Goal: Task Accomplishment & Management: Use online tool/utility

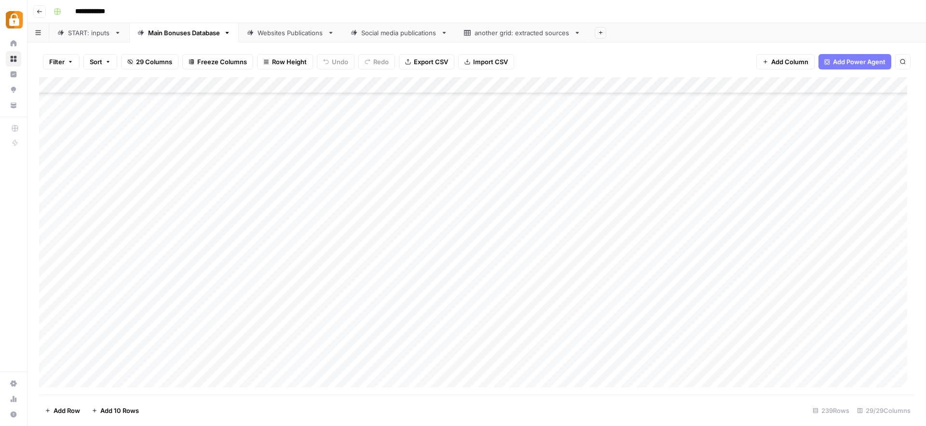
scroll to position [3640, 0]
click at [459, 370] on div "Add Column" at bounding box center [476, 235] width 875 height 317
click at [447, 292] on div "Add Column" at bounding box center [476, 235] width 875 height 317
drag, startPoint x: 448, startPoint y: 271, endPoint x: 453, endPoint y: 339, distance: 67.2
click at [453, 339] on div "Add Column" at bounding box center [476, 235] width 875 height 317
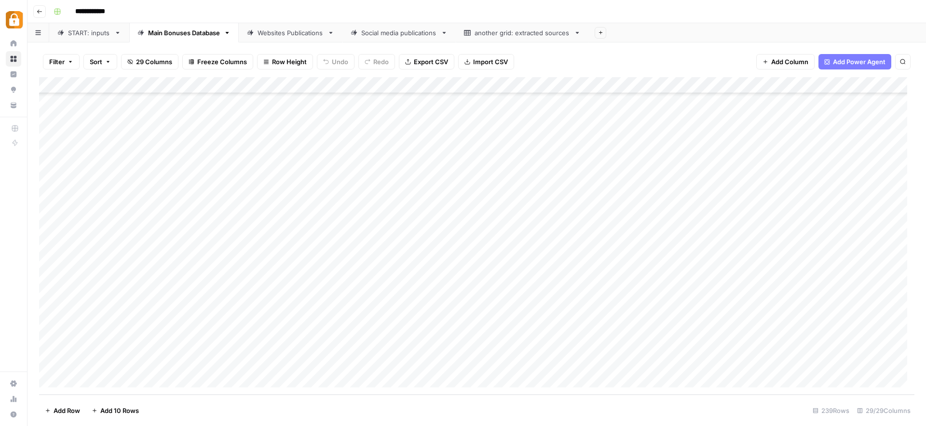
click at [456, 341] on div "Add Column" at bounding box center [476, 235] width 875 height 317
click at [477, 301] on div "Add Column" at bounding box center [476, 235] width 875 height 317
click at [364, 345] on div "Add Column" at bounding box center [476, 235] width 875 height 317
drag, startPoint x: 468, startPoint y: 344, endPoint x: 389, endPoint y: 342, distance: 79.1
click at [389, 342] on div "Add Column" at bounding box center [476, 235] width 875 height 317
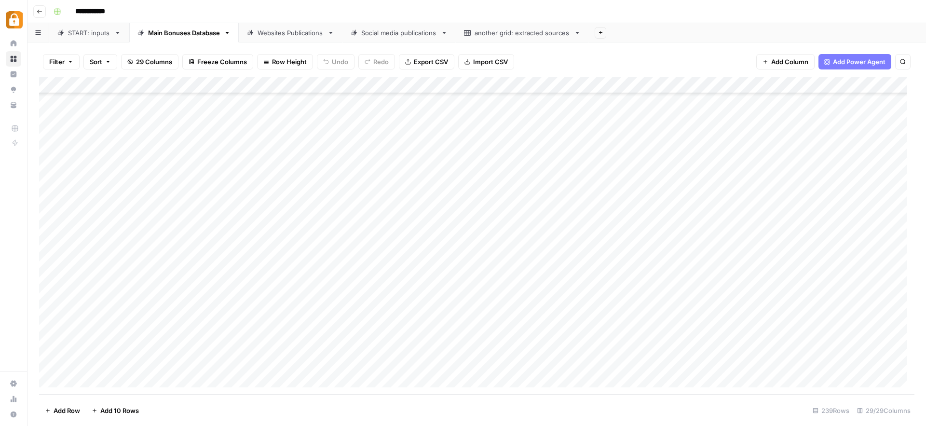
click at [758, 335] on div "Add Column" at bounding box center [476, 235] width 875 height 317
click at [761, 351] on div "Add Column" at bounding box center [476, 235] width 875 height 317
click at [760, 349] on div "Add Column" at bounding box center [476, 235] width 875 height 317
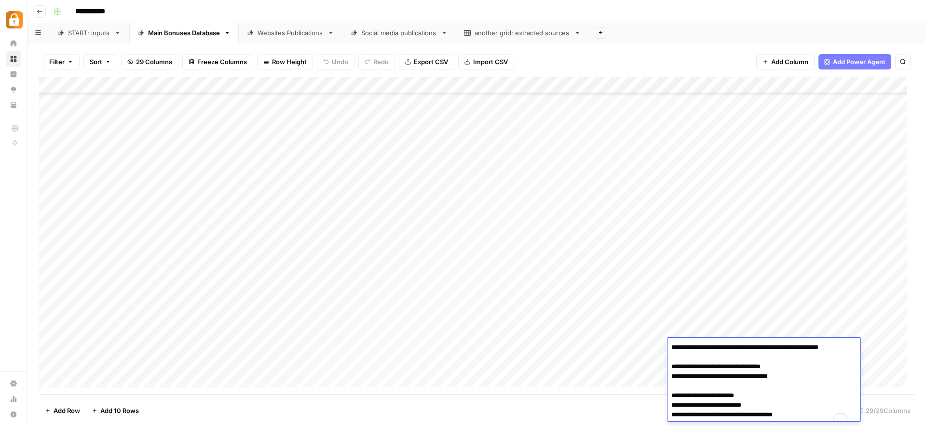
scroll to position [10, 0]
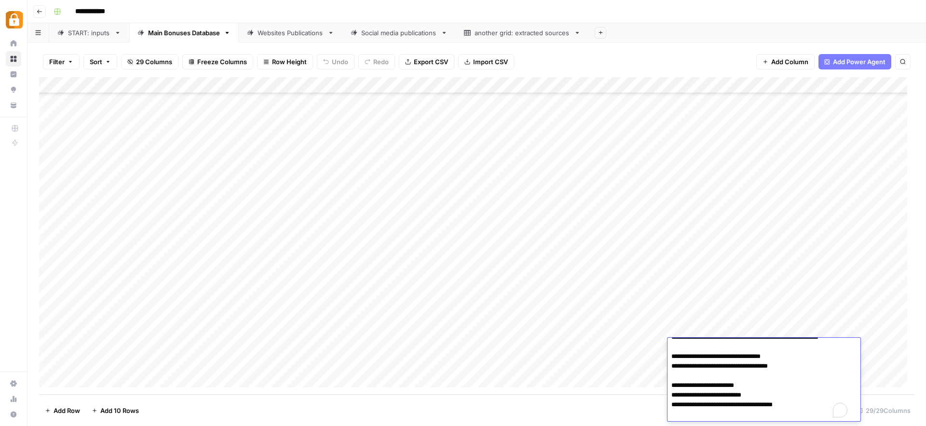
click at [760, 349] on textarea "**********" at bounding box center [760, 375] width 186 height 91
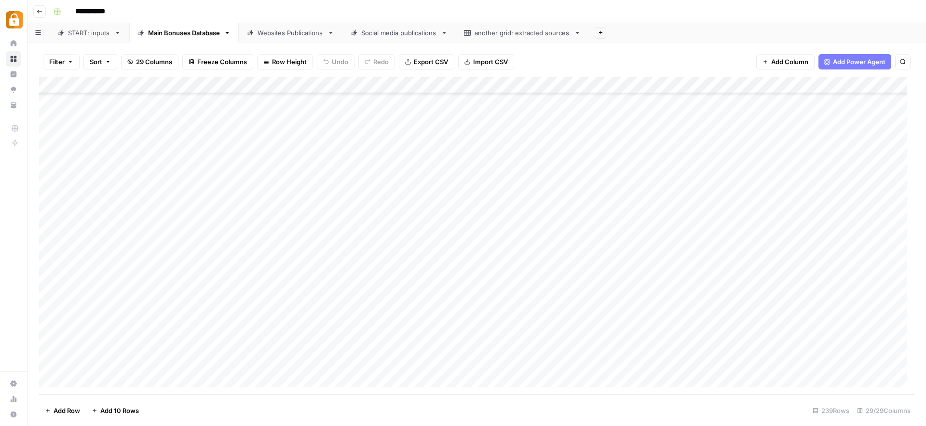
click at [392, 339] on div "Add Column" at bounding box center [476, 235] width 875 height 317
drag, startPoint x: 390, startPoint y: 332, endPoint x: 691, endPoint y: 328, distance: 300.9
click at [691, 328] on div "Add Column" at bounding box center [476, 235] width 875 height 317
click at [357, 335] on div "Add Column" at bounding box center [476, 235] width 875 height 317
click at [466, 329] on div "Add Column" at bounding box center [476, 235] width 875 height 317
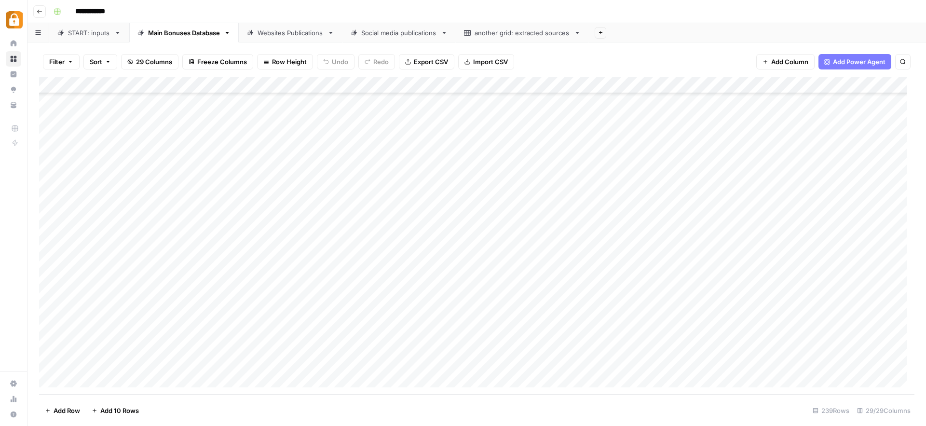
click at [765, 317] on div "Add Column" at bounding box center [476, 235] width 875 height 317
click at [766, 316] on div "Add Column" at bounding box center [476, 235] width 875 height 317
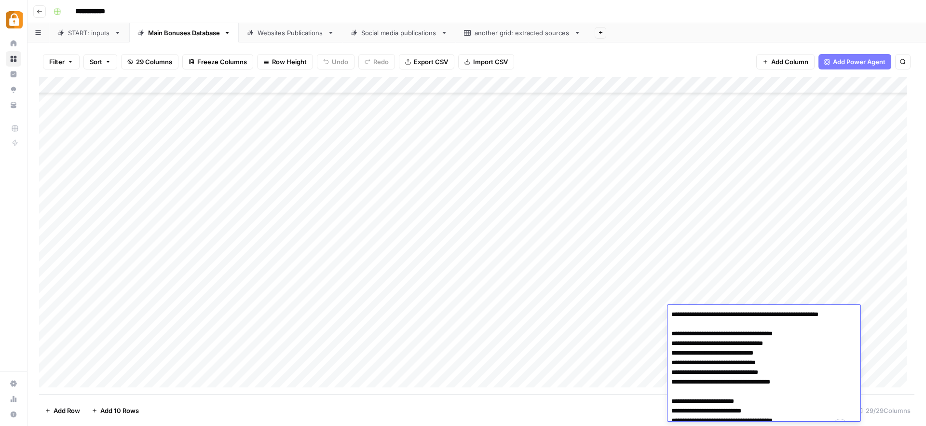
scroll to position [16, 0]
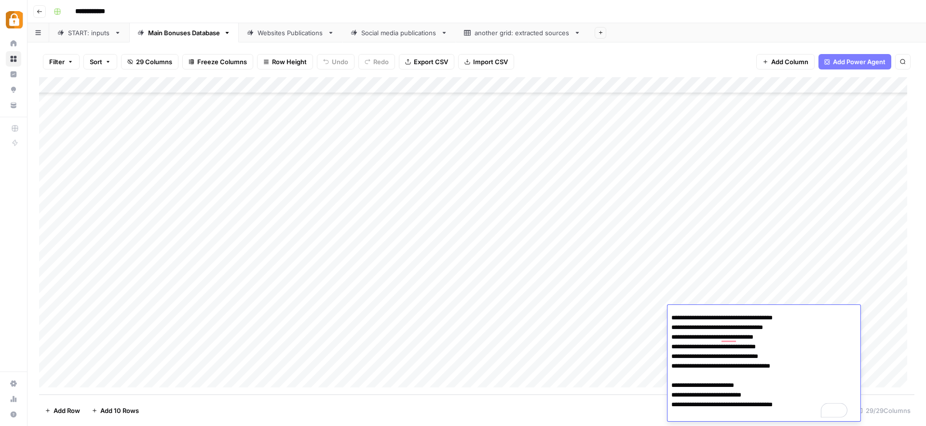
click at [563, 380] on div "Add Column" at bounding box center [476, 235] width 875 height 317
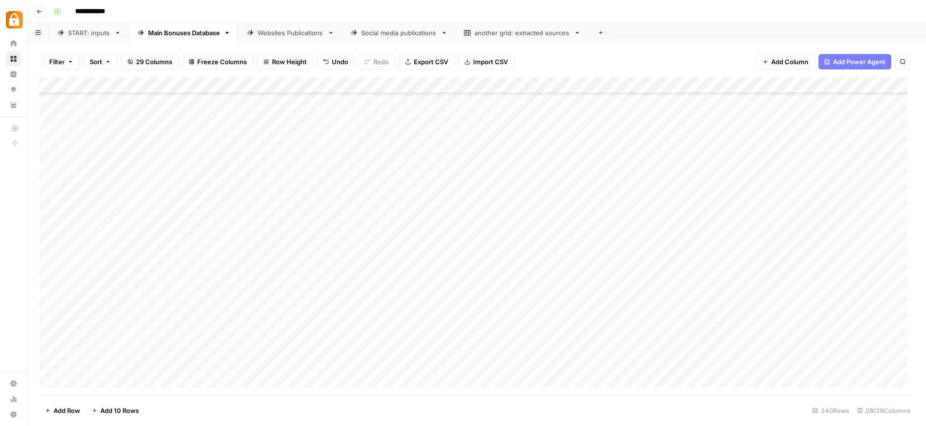
scroll to position [3641, 0]
click at [353, 365] on div "Add Column" at bounding box center [476, 235] width 875 height 317
click at [751, 299] on div "Add Column" at bounding box center [476, 235] width 875 height 317
click at [735, 246] on div "Add Column" at bounding box center [476, 235] width 875 height 317
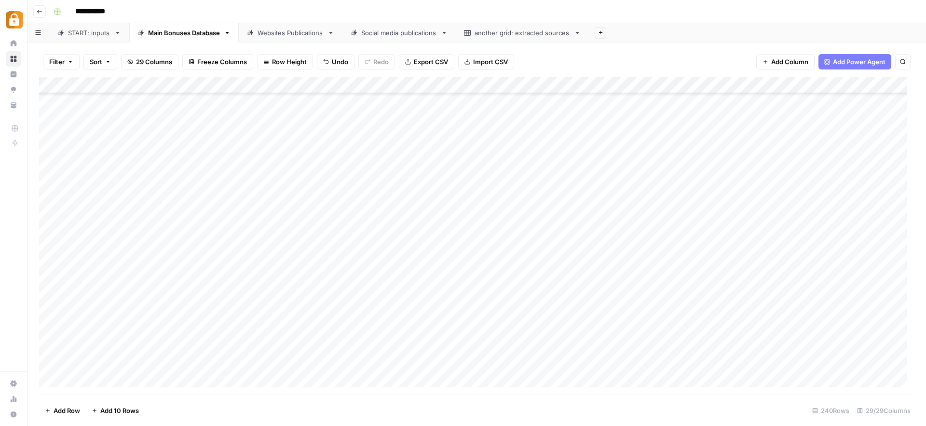
click at [745, 313] on div "Add Column" at bounding box center [476, 235] width 875 height 317
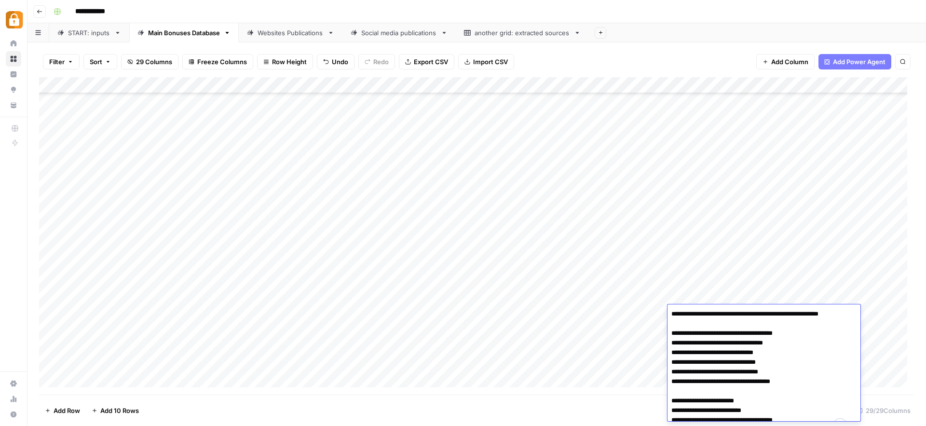
scroll to position [15, 0]
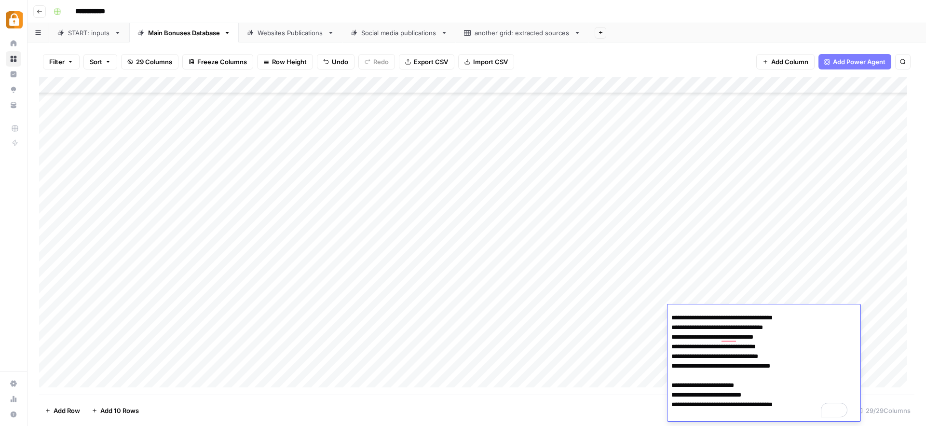
drag, startPoint x: 812, startPoint y: 376, endPoint x: 669, endPoint y: 316, distance: 155.4
click at [669, 316] on textarea "**********" at bounding box center [760, 356] width 186 height 129
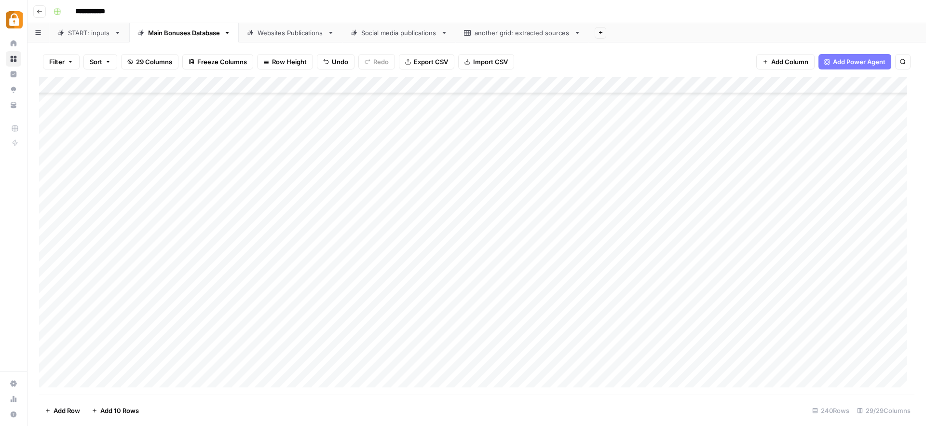
click at [606, 279] on div "Add Column" at bounding box center [476, 235] width 875 height 317
click at [774, 312] on div "Add Column" at bounding box center [476, 235] width 875 height 317
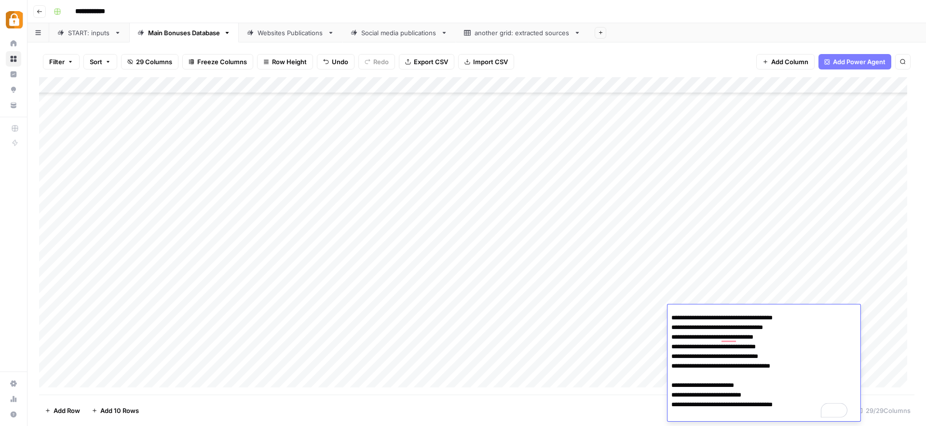
drag, startPoint x: 821, startPoint y: 374, endPoint x: 665, endPoint y: 326, distance: 162.6
click at [665, 326] on body "**********" at bounding box center [463, 213] width 926 height 426
click at [696, 144] on div "Add Column" at bounding box center [476, 235] width 875 height 317
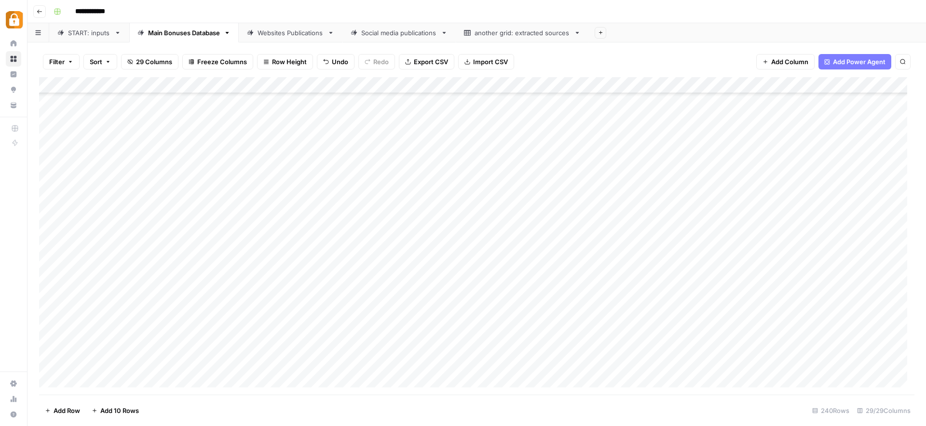
click at [705, 12] on div "**********" at bounding box center [483, 11] width 867 height 15
click at [269, 35] on div "Websites Publications" at bounding box center [291, 33] width 66 height 10
